Goal: Navigation & Orientation: Go to known website

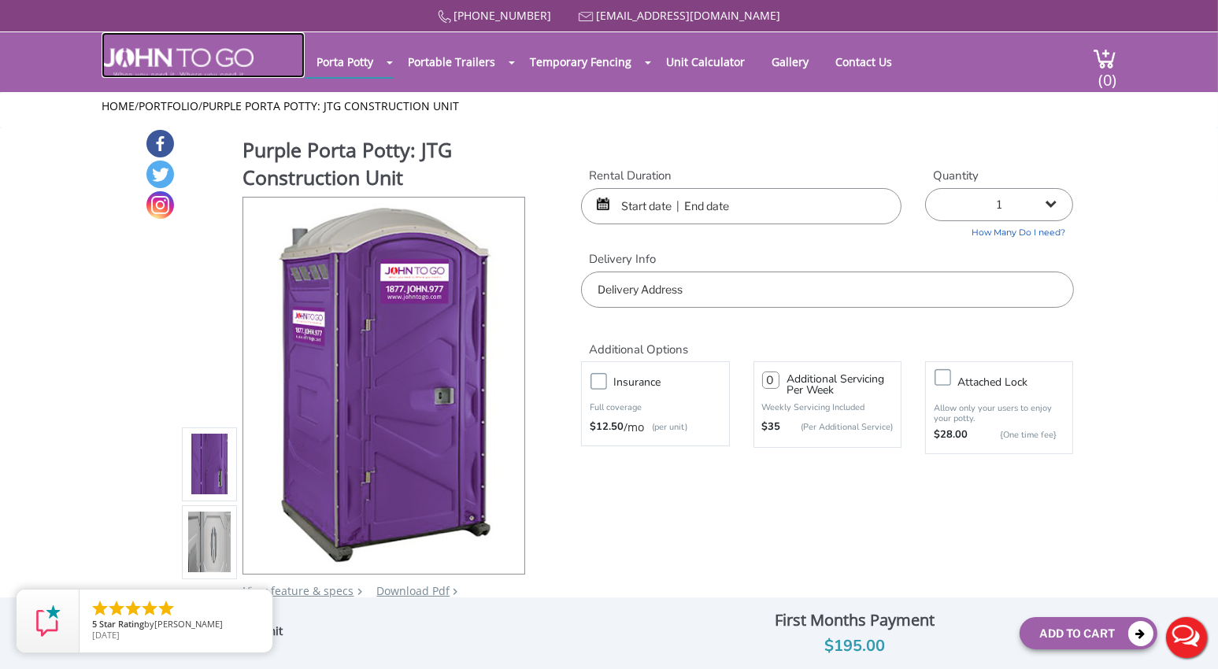
click at [202, 60] on img at bounding box center [178, 63] width 152 height 30
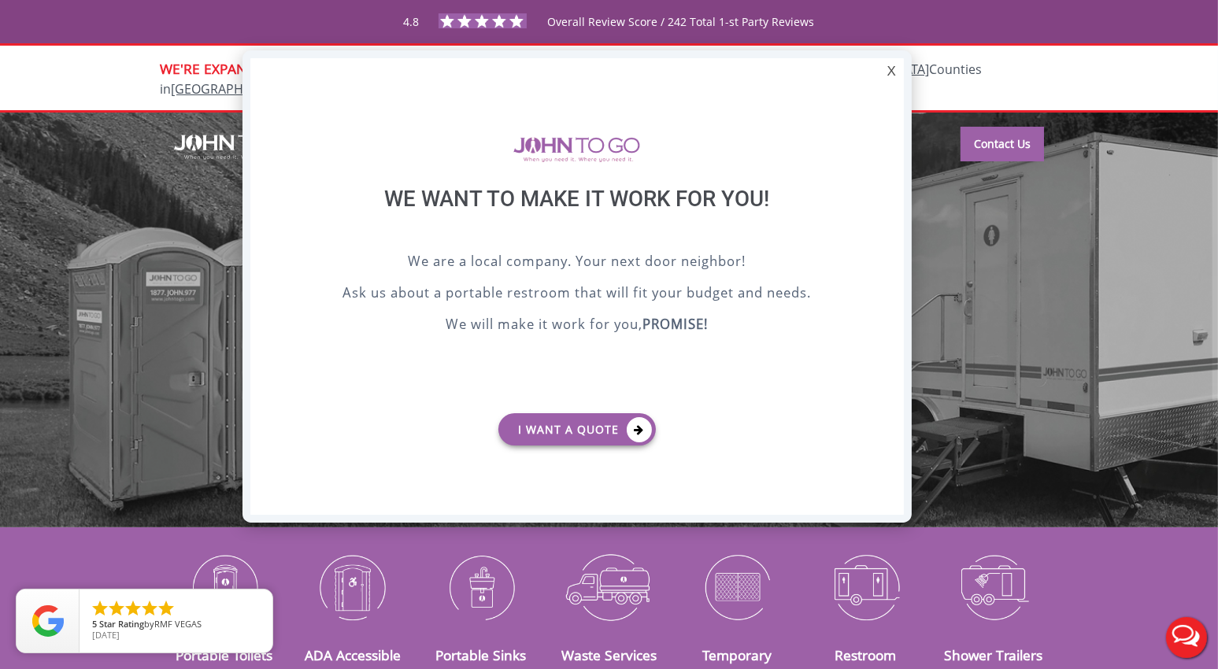
click at [171, 32] on div at bounding box center [609, 334] width 1218 height 669
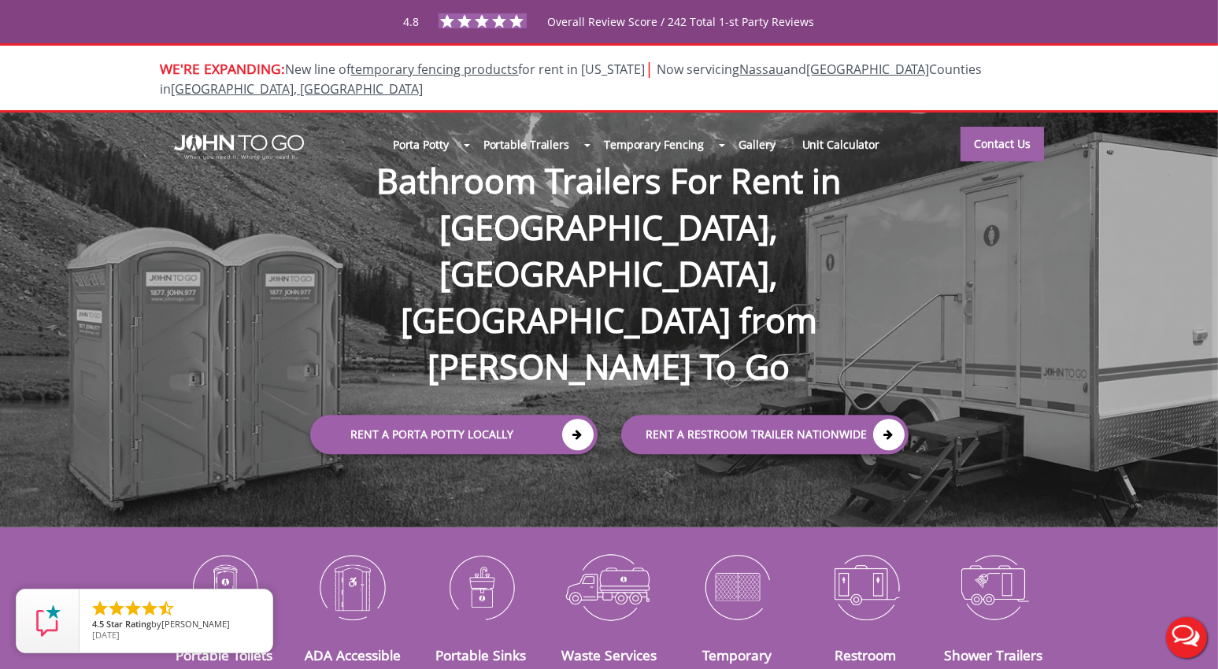
click at [1192, 634] on button "Live Chat" at bounding box center [1186, 637] width 63 height 63
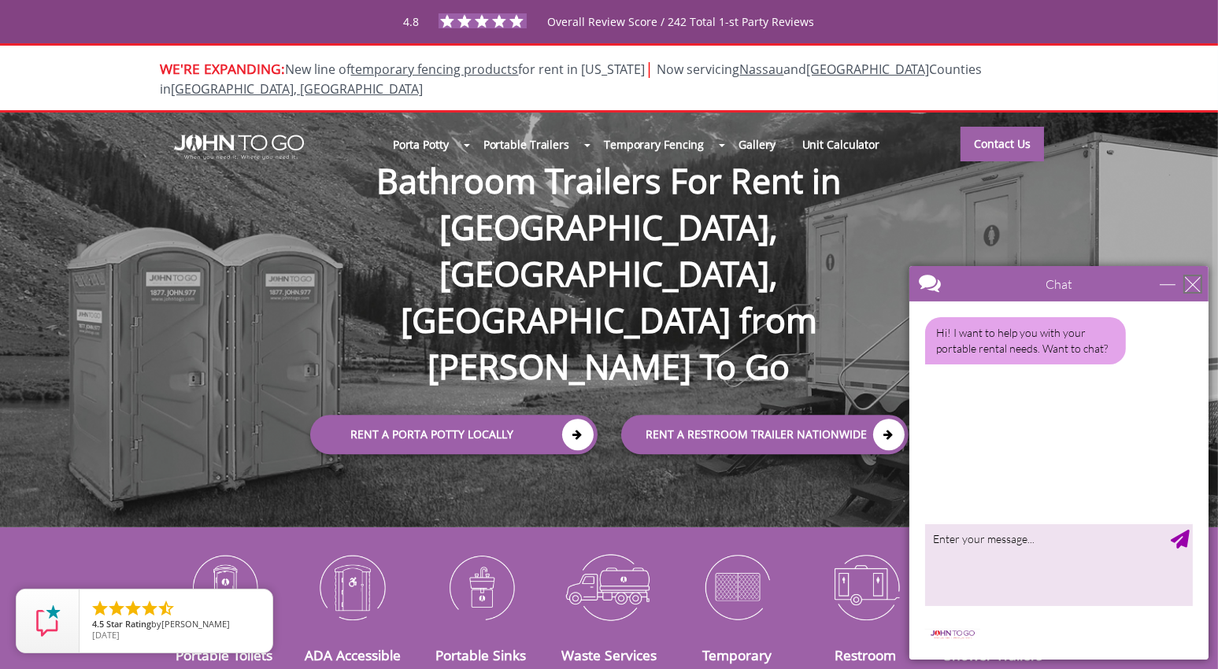
click at [1196, 287] on div "close" at bounding box center [1193, 284] width 16 height 16
